Goal: Use online tool/utility: Utilize a website feature to perform a specific function

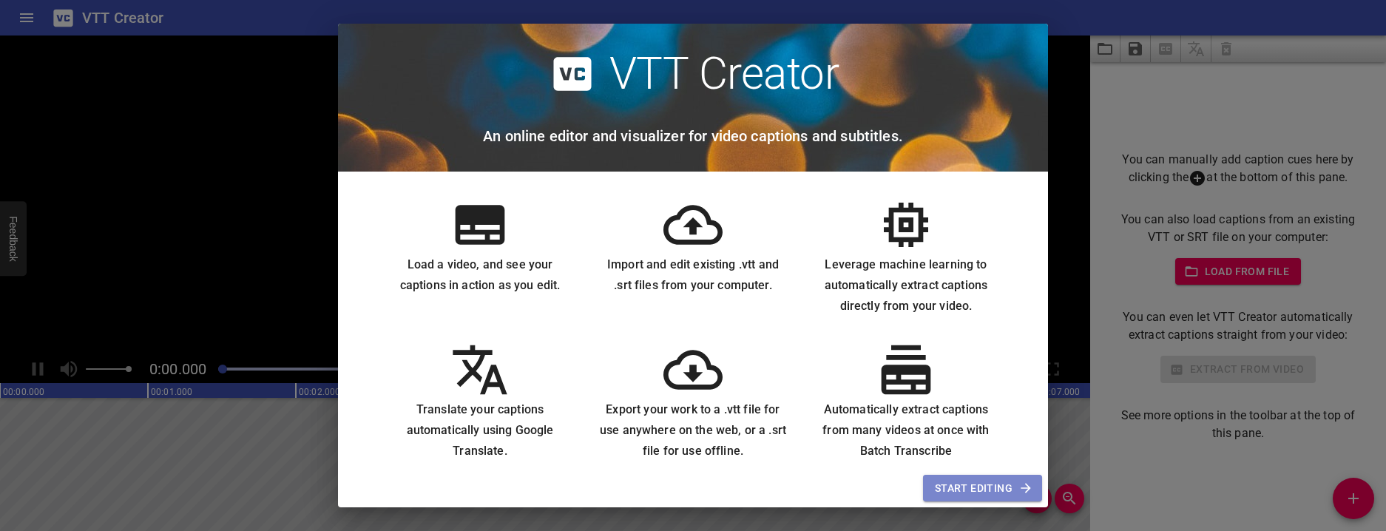
click at [991, 480] on span "Start Editing" at bounding box center [982, 488] width 95 height 18
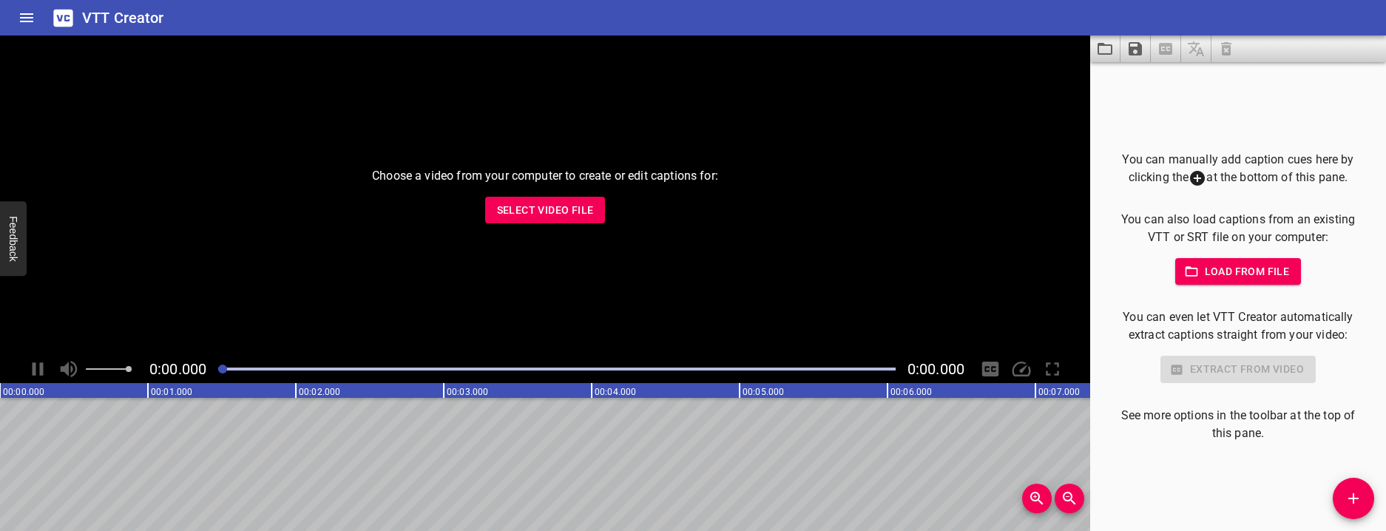
click at [529, 211] on span "Select Video File" at bounding box center [545, 210] width 97 height 18
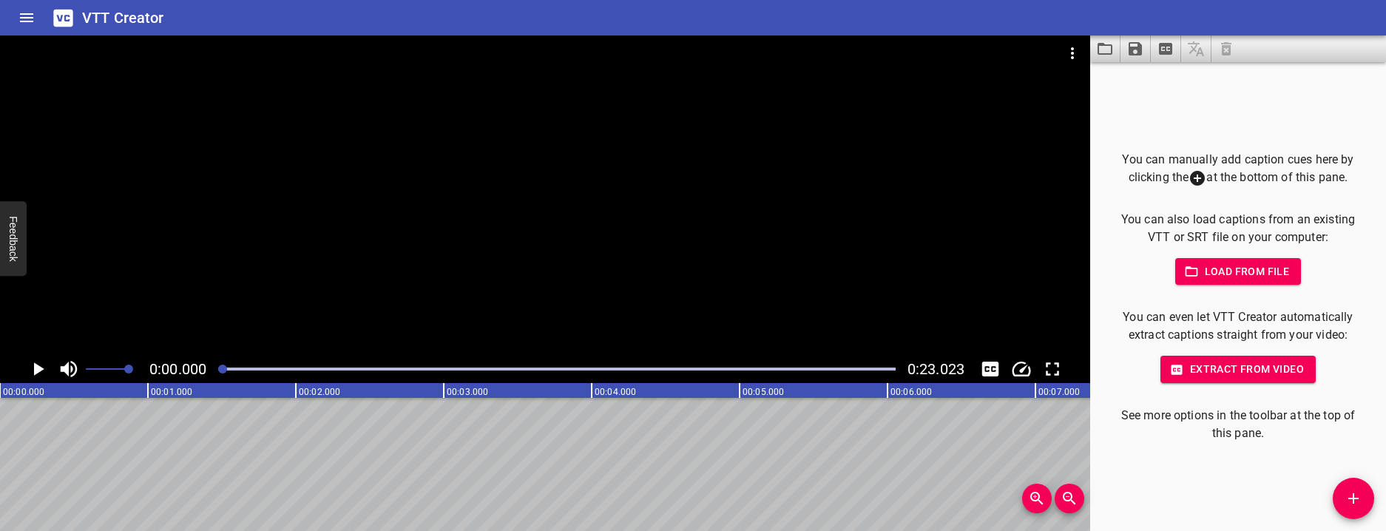
click at [1204, 370] on span "Extract from video" at bounding box center [1238, 369] width 132 height 18
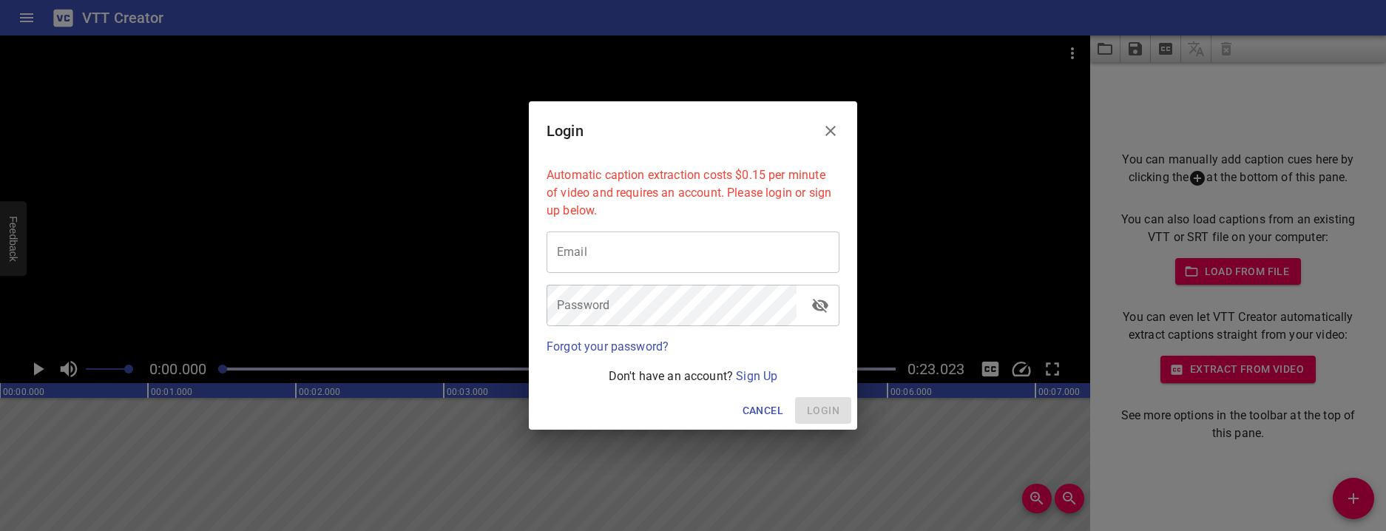
click at [833, 130] on icon "Close" at bounding box center [830, 131] width 18 height 18
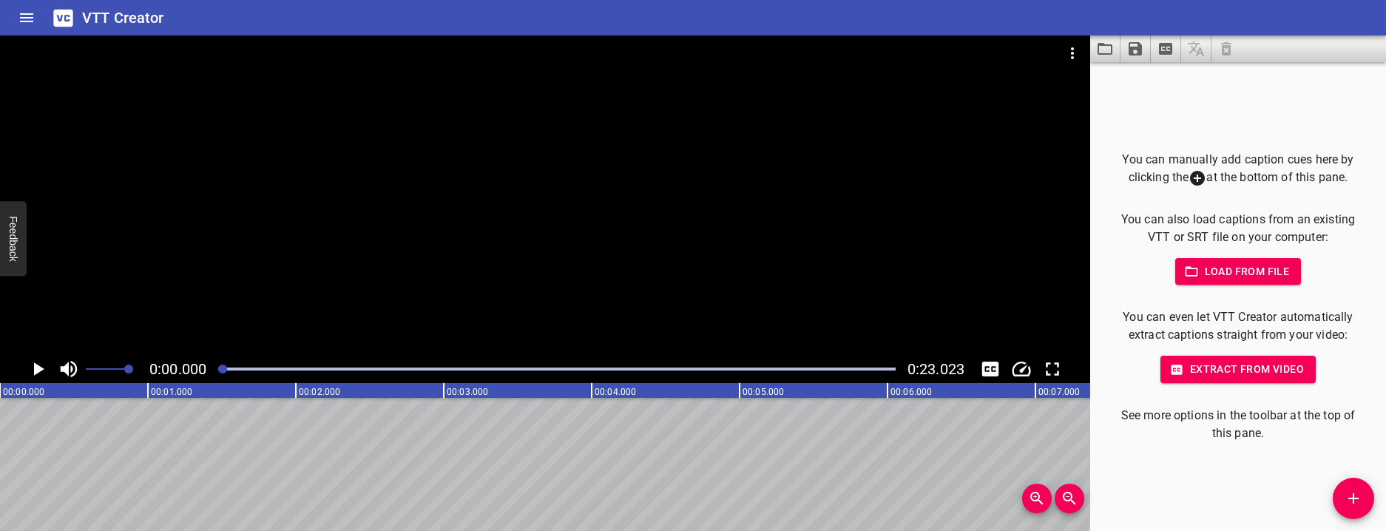
click at [41, 370] on icon "Play/Pause" at bounding box center [39, 368] width 10 height 13
click at [41, 368] on icon "Play/Pause" at bounding box center [38, 368] width 11 height 13
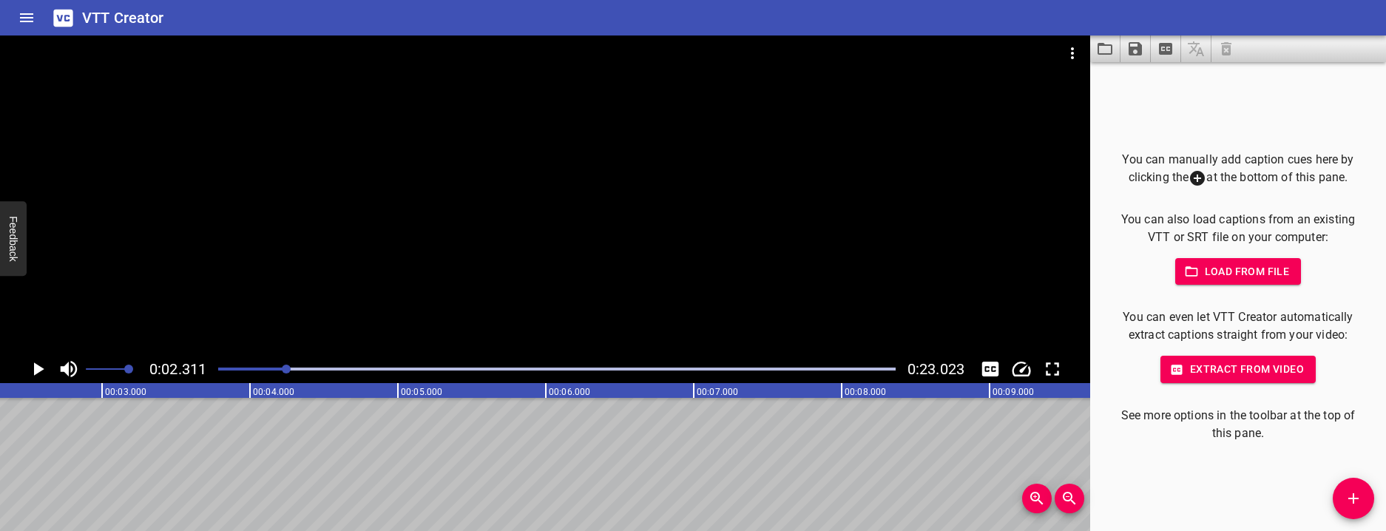
click at [42, 364] on icon "Play/Pause" at bounding box center [38, 369] width 22 height 22
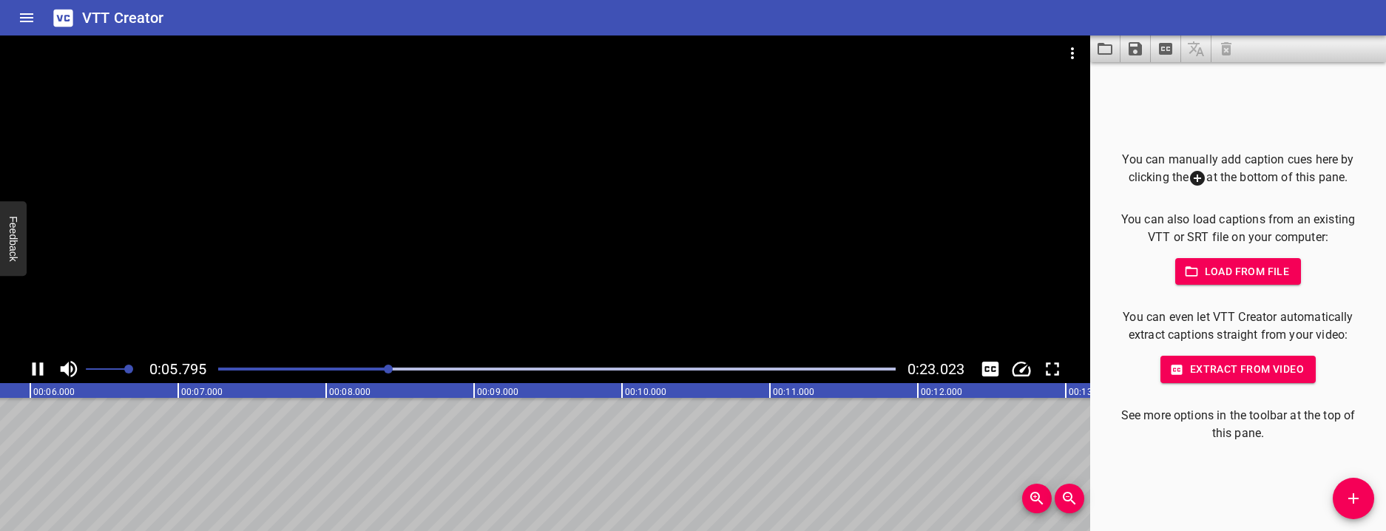
click at [444, 166] on div at bounding box center [545, 194] width 1090 height 319
click at [1351, 509] on button "Add Cue" at bounding box center [1352, 498] width 41 height 41
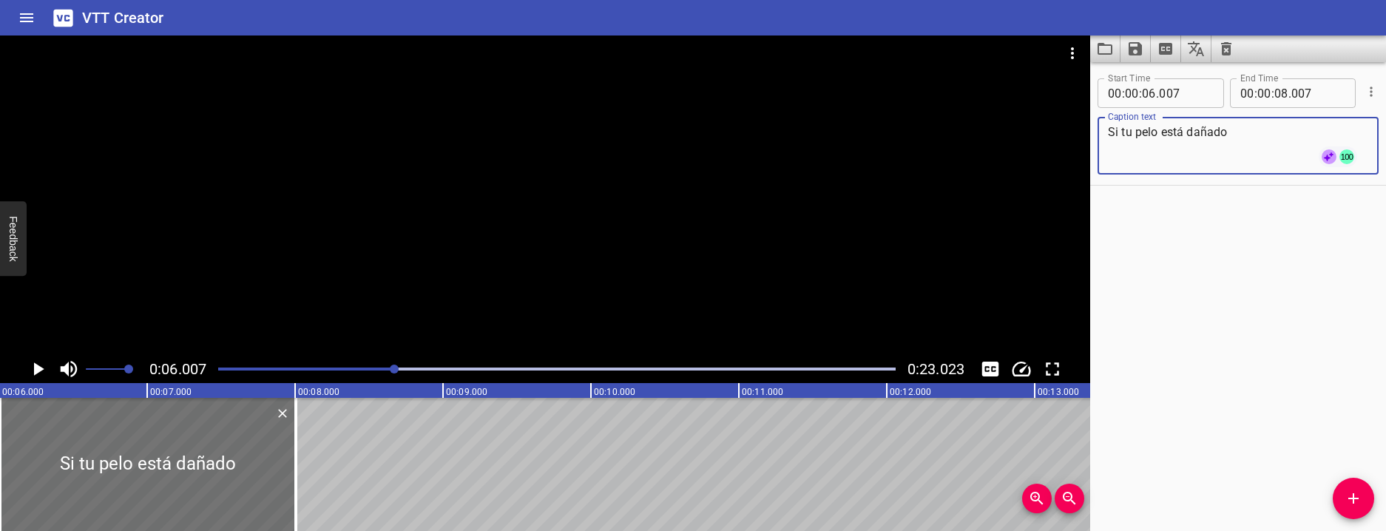
type textarea "Si tu pelo está dañado"
click at [37, 367] on icon "Play/Pause" at bounding box center [39, 368] width 10 height 13
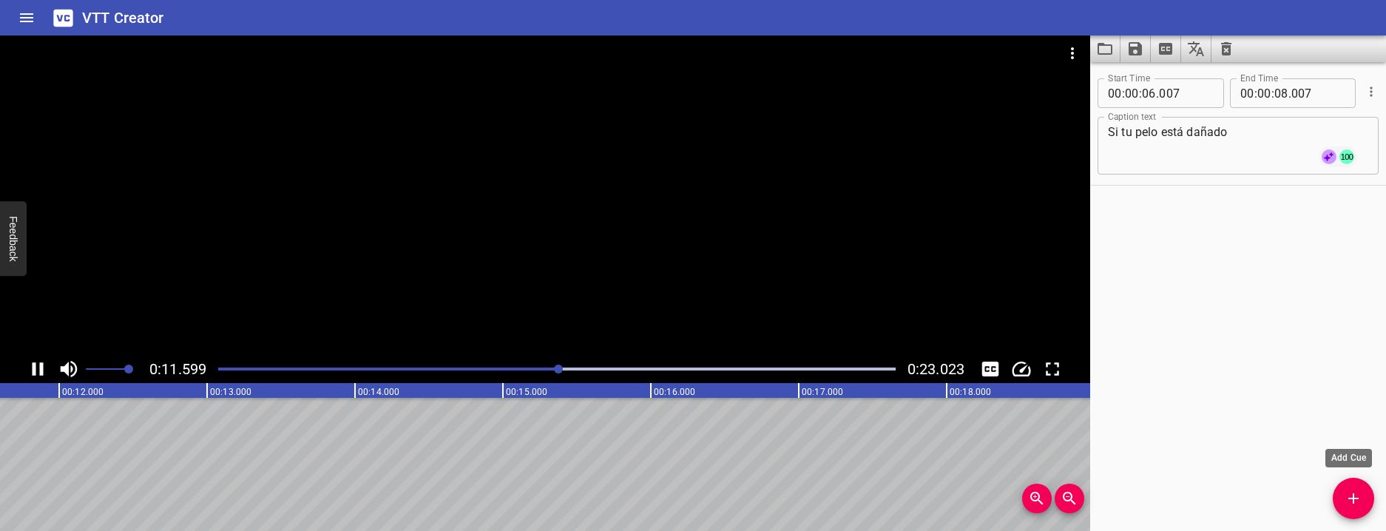
click at [1352, 502] on icon "Add Cue" at bounding box center [1353, 498] width 18 height 18
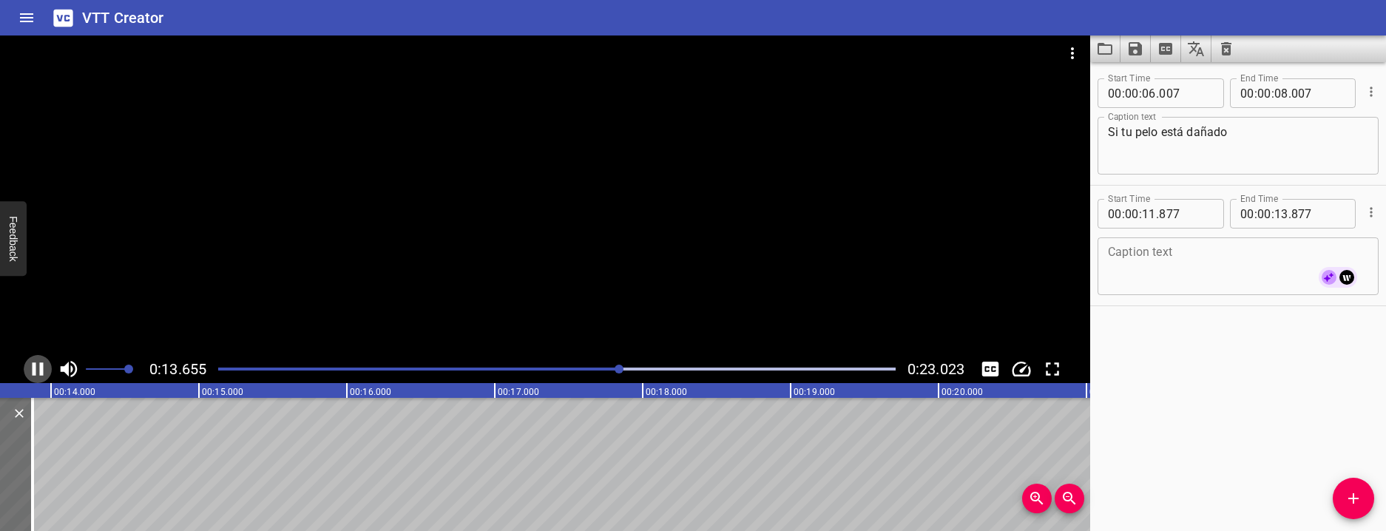
click at [33, 367] on icon "Play/Pause" at bounding box center [38, 369] width 22 height 22
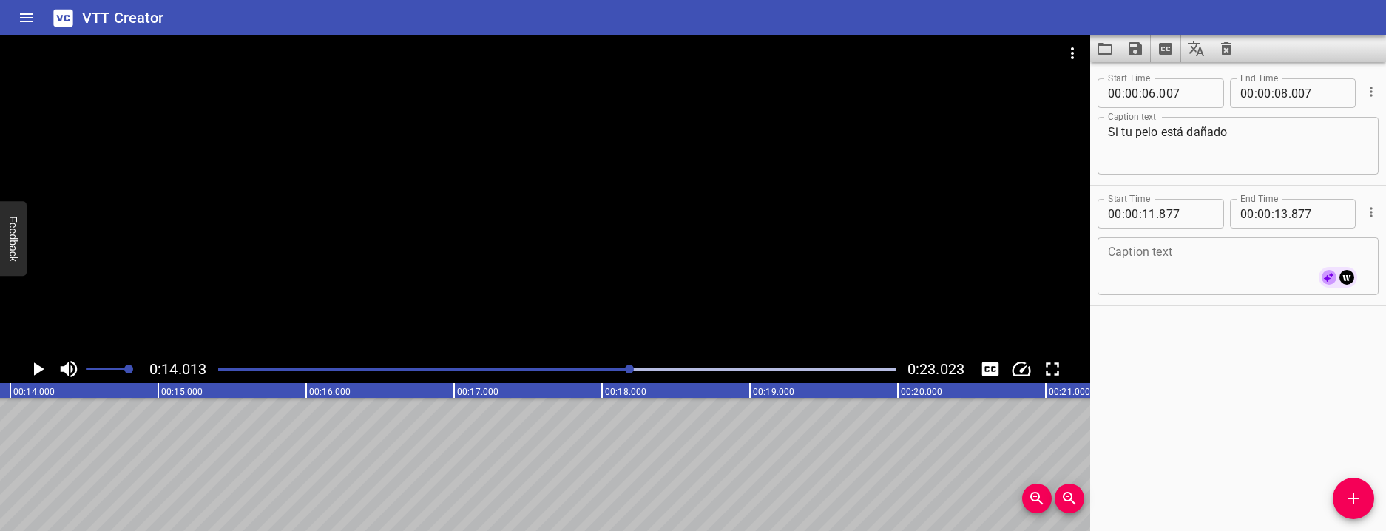
scroll to position [0, 2073]
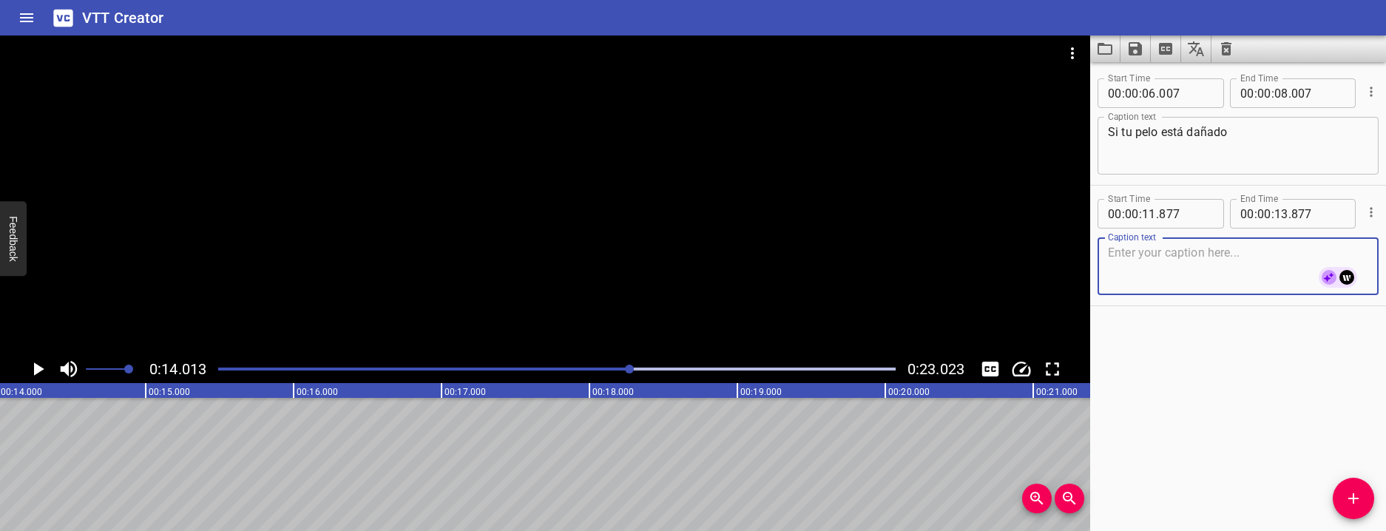
click at [1169, 268] on textarea at bounding box center [1238, 266] width 260 height 42
type textarea "Something like this OGX Bond Protein"
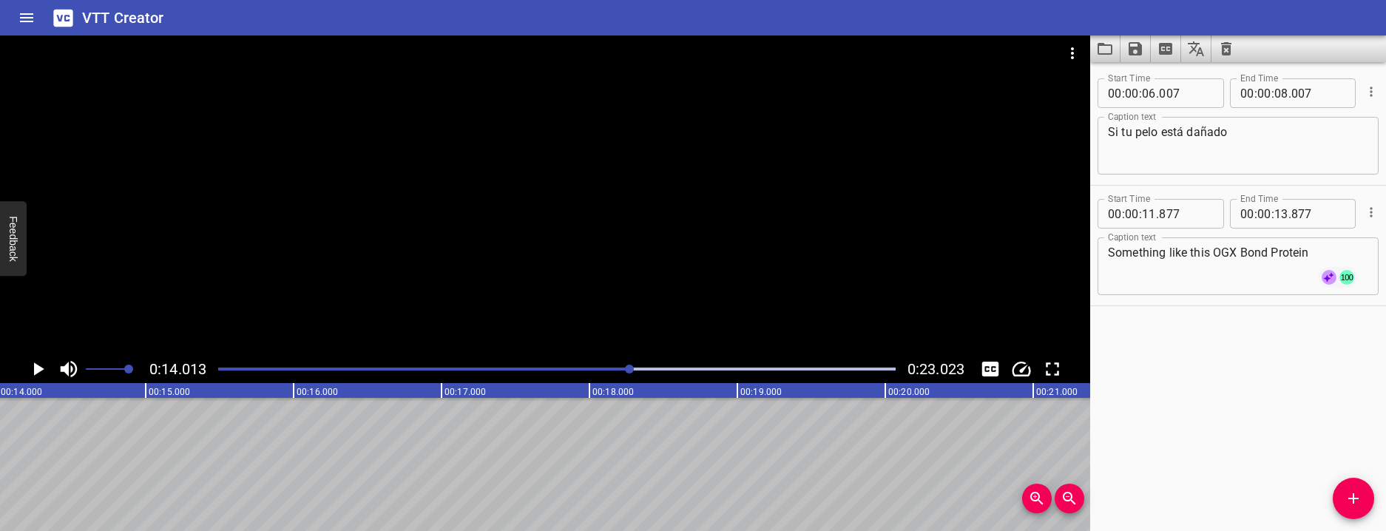
click at [1165, 368] on div "Start Time 00 : 00 : 06 . 007 Start Time End Time 00 : 00 : 08 . 007 End Time C…" at bounding box center [1238, 296] width 296 height 469
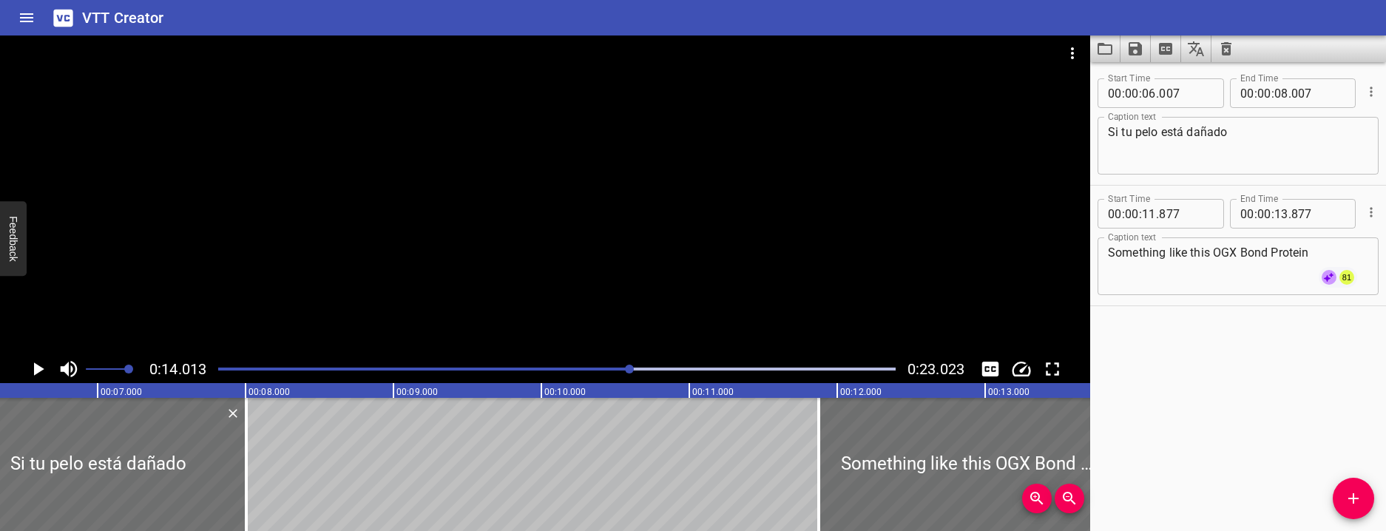
scroll to position [0, 863]
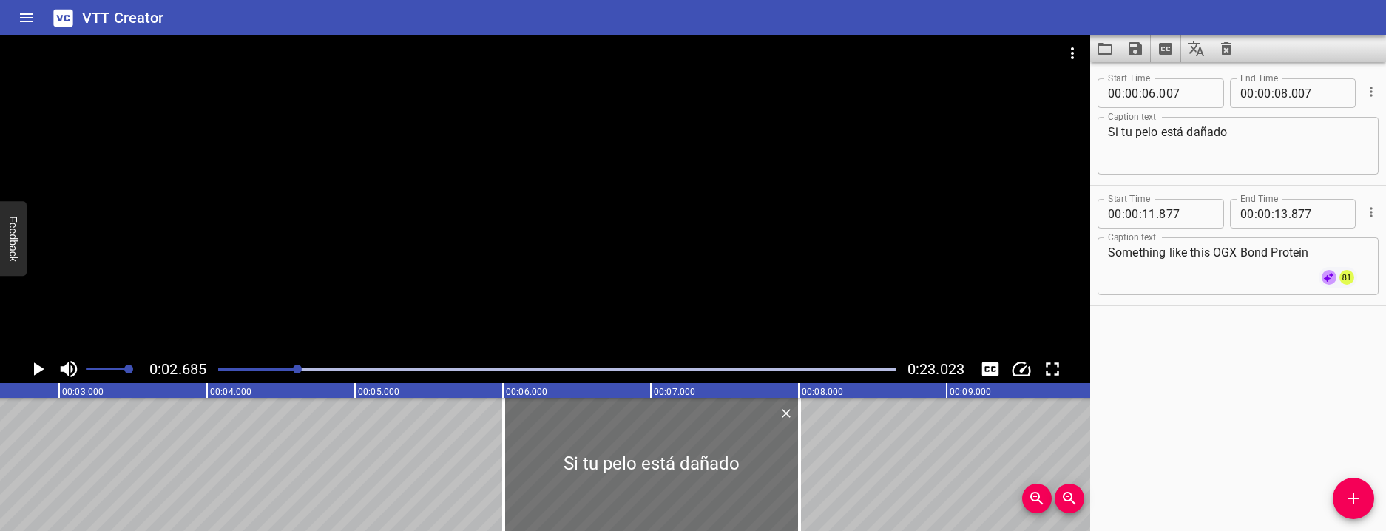
scroll to position [0, 397]
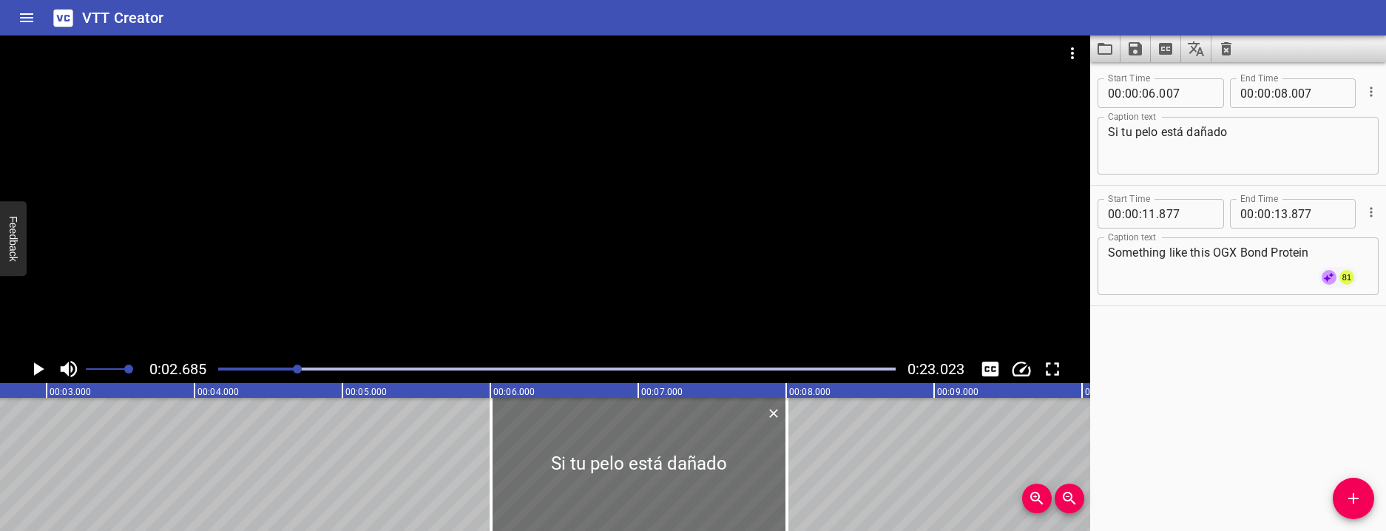
click at [42, 370] on icon "Play/Pause" at bounding box center [38, 369] width 22 height 22
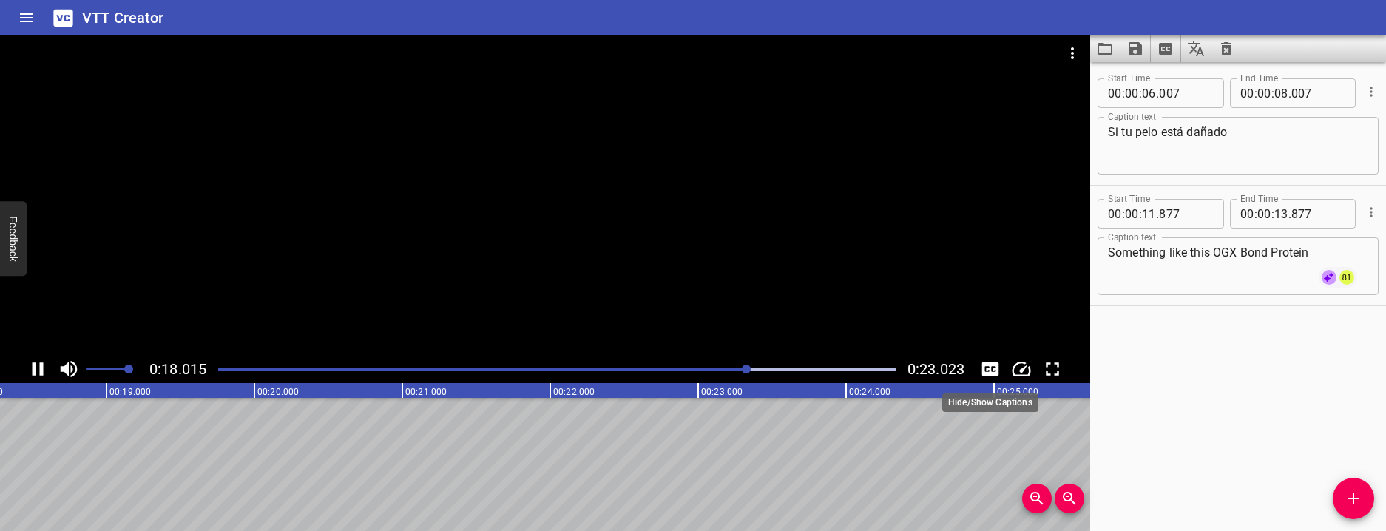
click at [986, 372] on icon "Toggle captions" at bounding box center [990, 369] width 17 height 15
click at [987, 370] on icon "Toggle captions" at bounding box center [990, 369] width 17 height 15
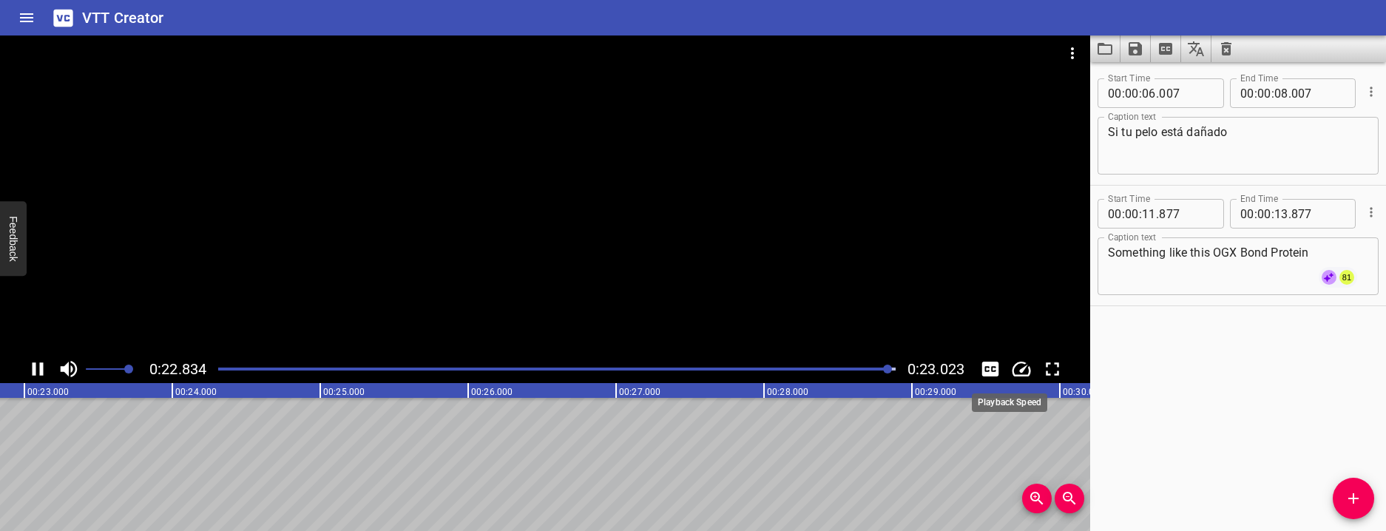
scroll to position [0, 3405]
click at [996, 372] on icon "Toggle captions" at bounding box center [990, 369] width 17 height 15
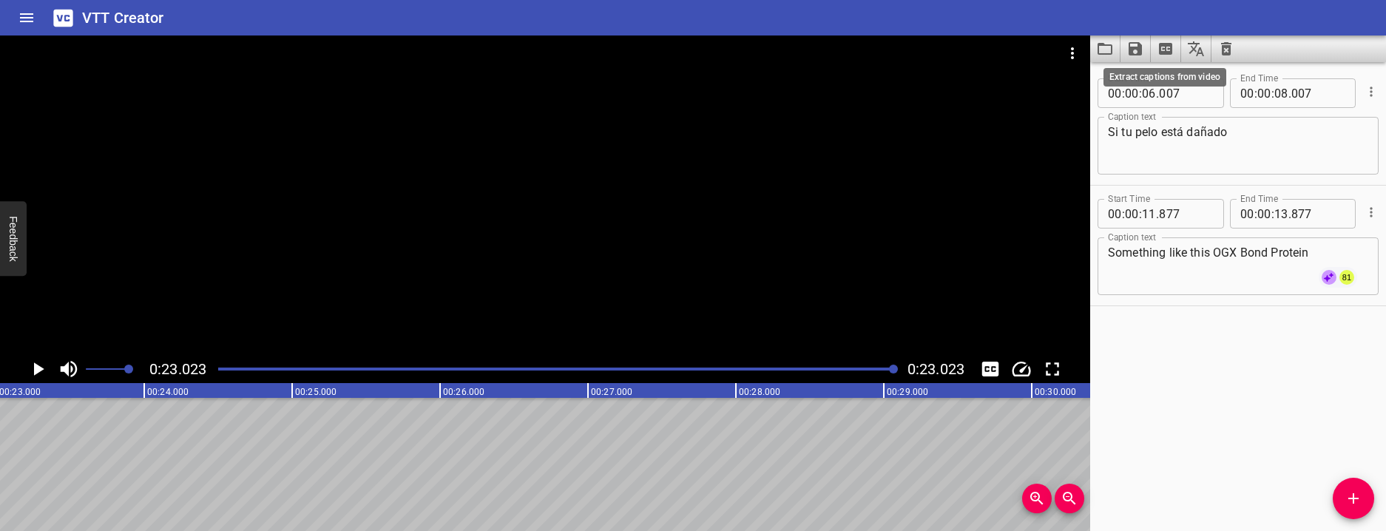
click at [1162, 53] on icon "Extract captions from video" at bounding box center [1165, 49] width 13 height 12
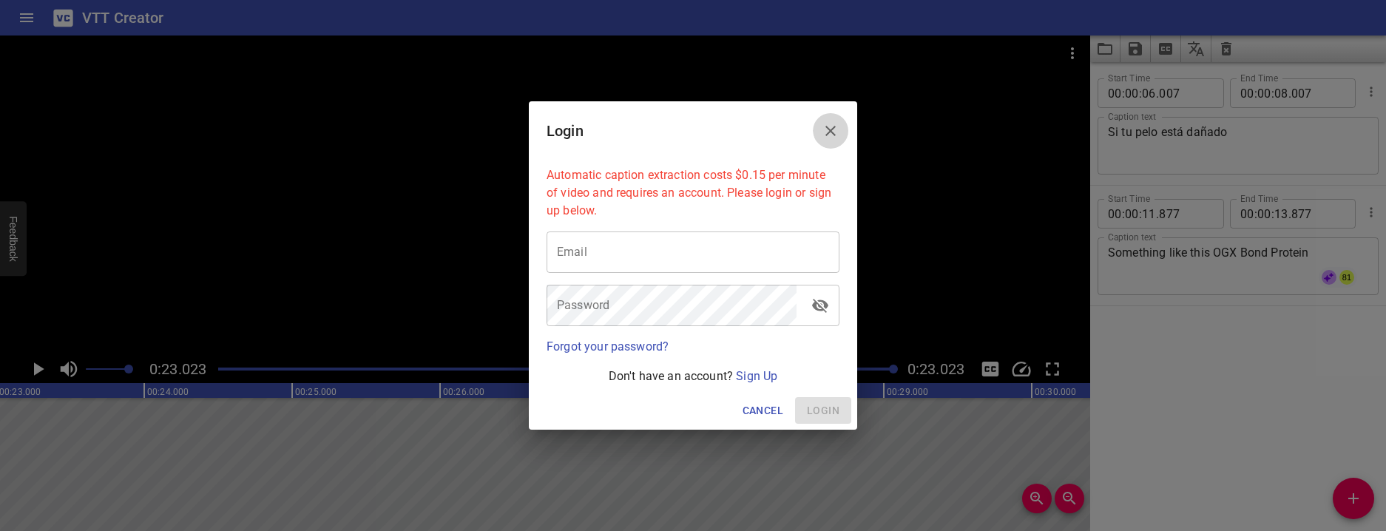
click at [838, 136] on icon "Close" at bounding box center [830, 131] width 18 height 18
